Goal: Task Accomplishment & Management: Complete application form

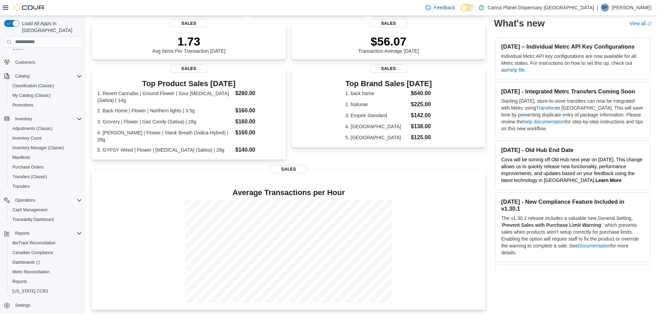
scroll to position [148, 0]
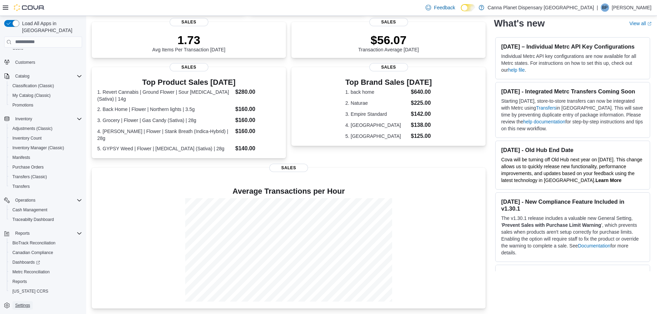
click at [24, 303] on span "Settings" at bounding box center [22, 306] width 15 height 6
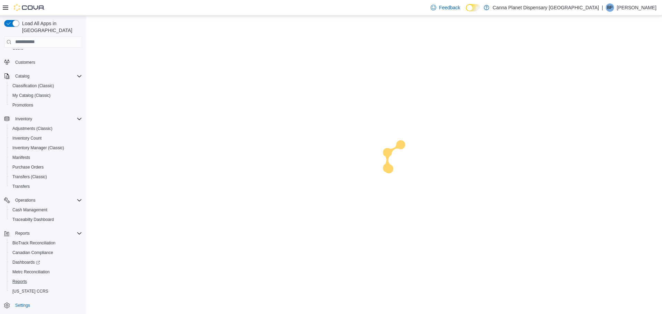
scroll to position [21, 0]
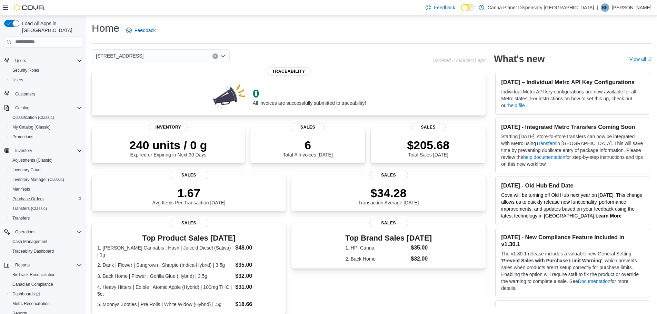
scroll to position [42, 0]
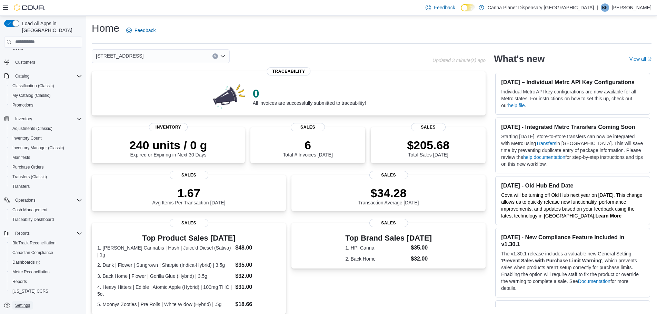
click at [21, 303] on span "Settings" at bounding box center [22, 306] width 15 height 6
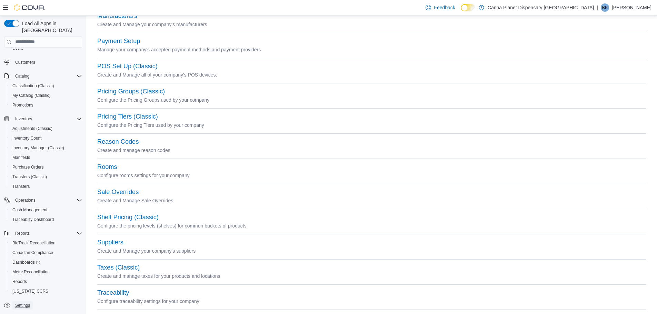
scroll to position [251, 0]
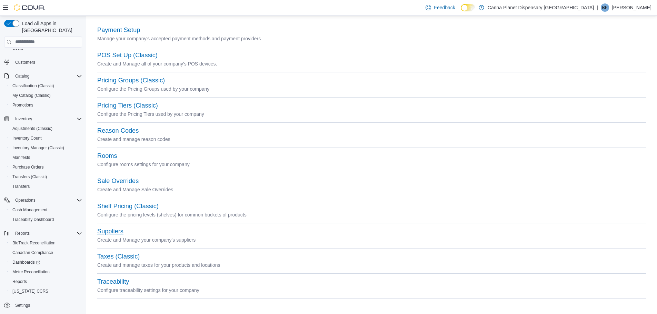
click at [113, 233] on button "Suppliers" at bounding box center [110, 231] width 26 height 7
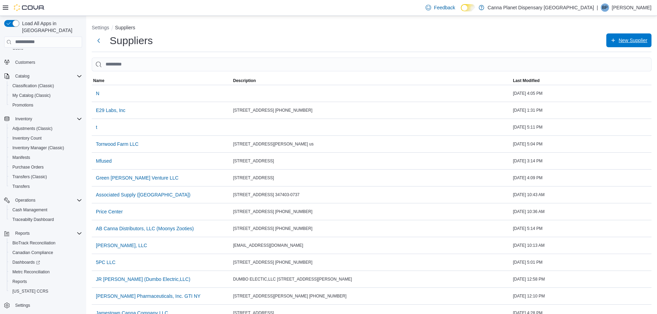
click at [640, 41] on span "New Supplier" at bounding box center [632, 40] width 29 height 7
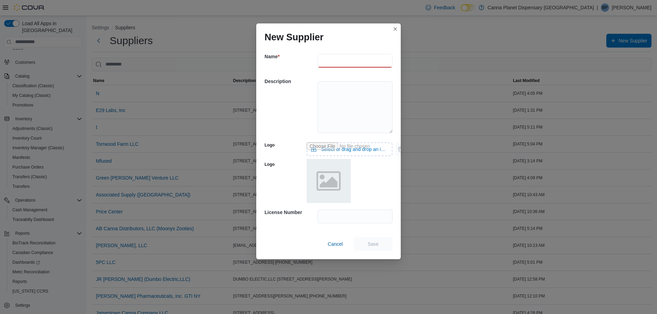
click at [341, 62] on input "text" at bounding box center [355, 61] width 75 height 14
type input "**********"
click at [328, 94] on textarea at bounding box center [355, 107] width 75 height 52
type textarea "**********"
click at [334, 219] on input "text" at bounding box center [355, 217] width 75 height 14
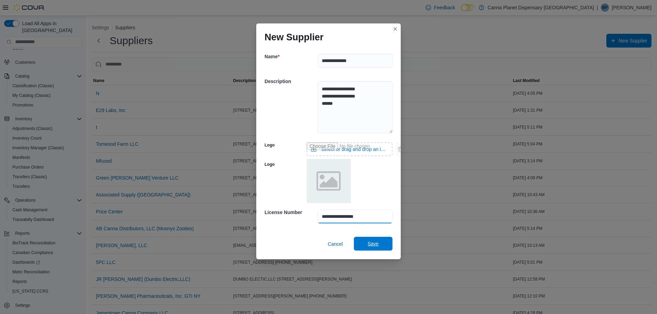
type input "**********"
click at [375, 243] on span "Save" at bounding box center [373, 243] width 11 height 7
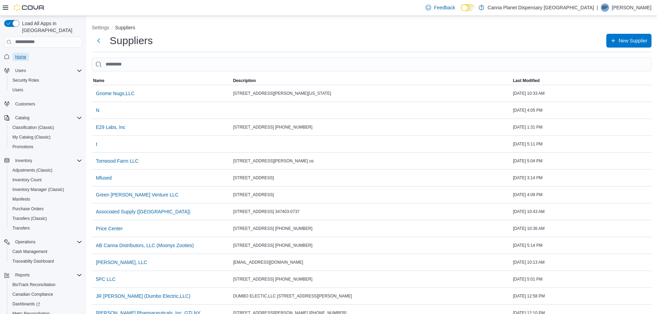
click at [21, 54] on span "Home" at bounding box center [20, 57] width 11 height 6
